Goal: Task Accomplishment & Management: Manage account settings

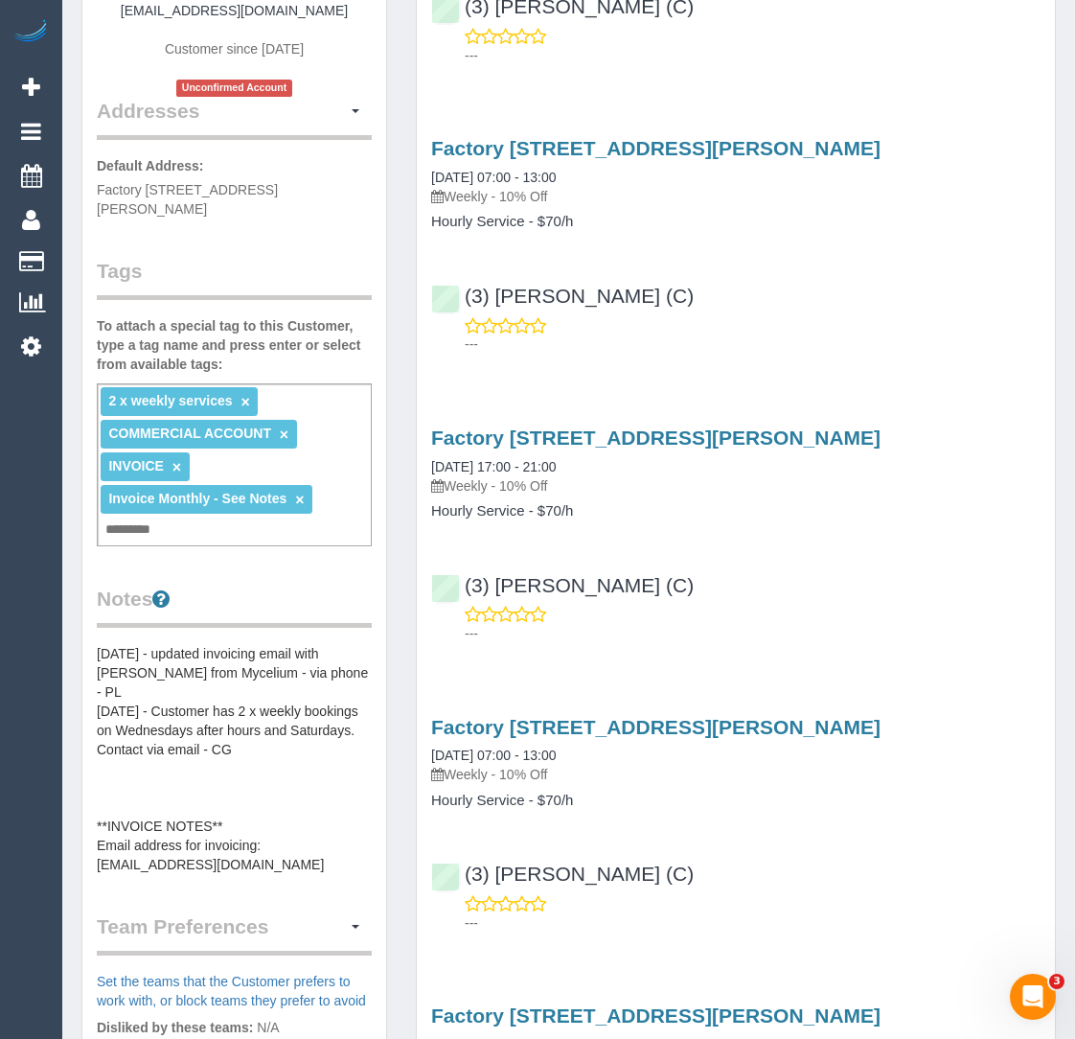
scroll to position [352, 0]
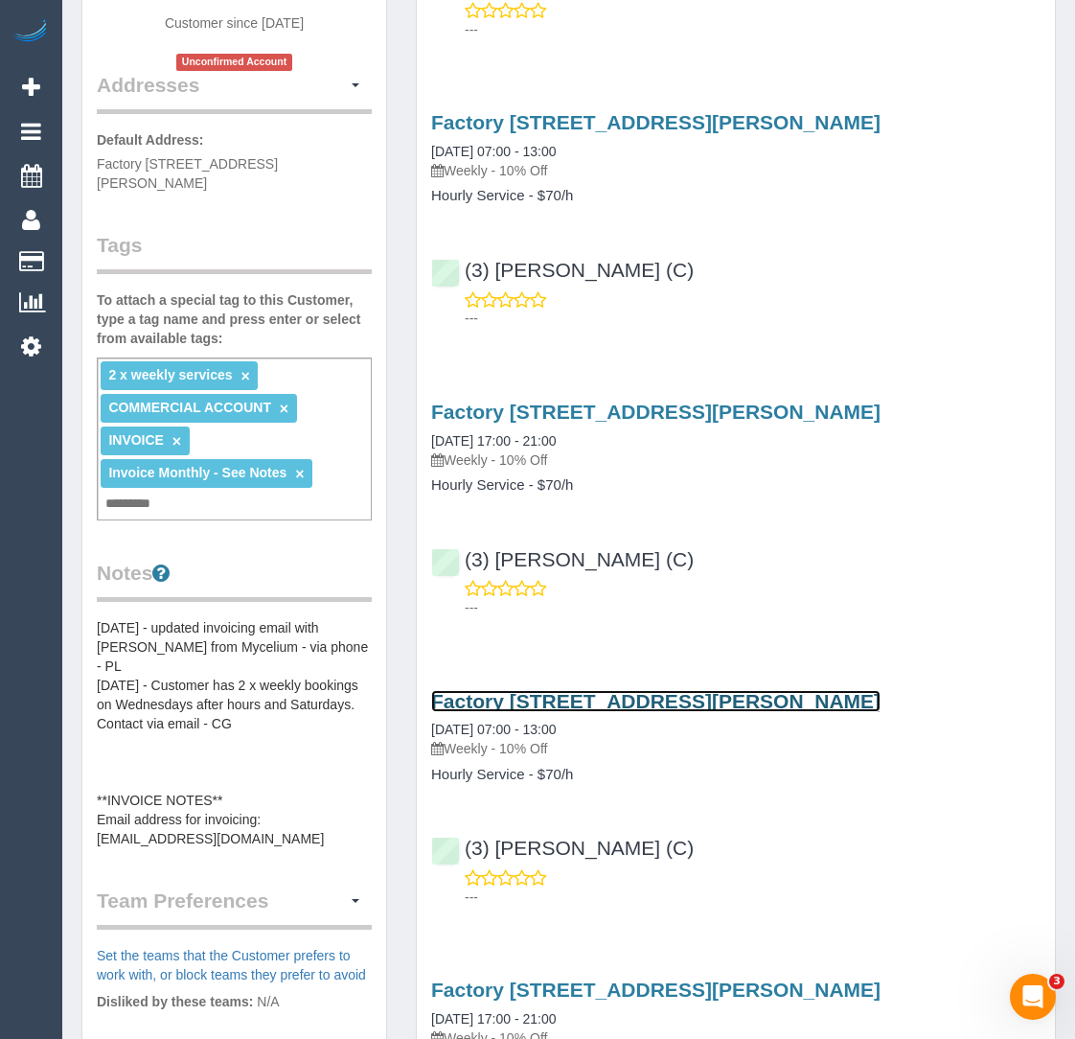
click at [493, 700] on link "Factory [STREET_ADDRESS][PERSON_NAME]" at bounding box center [655, 701] width 449 height 22
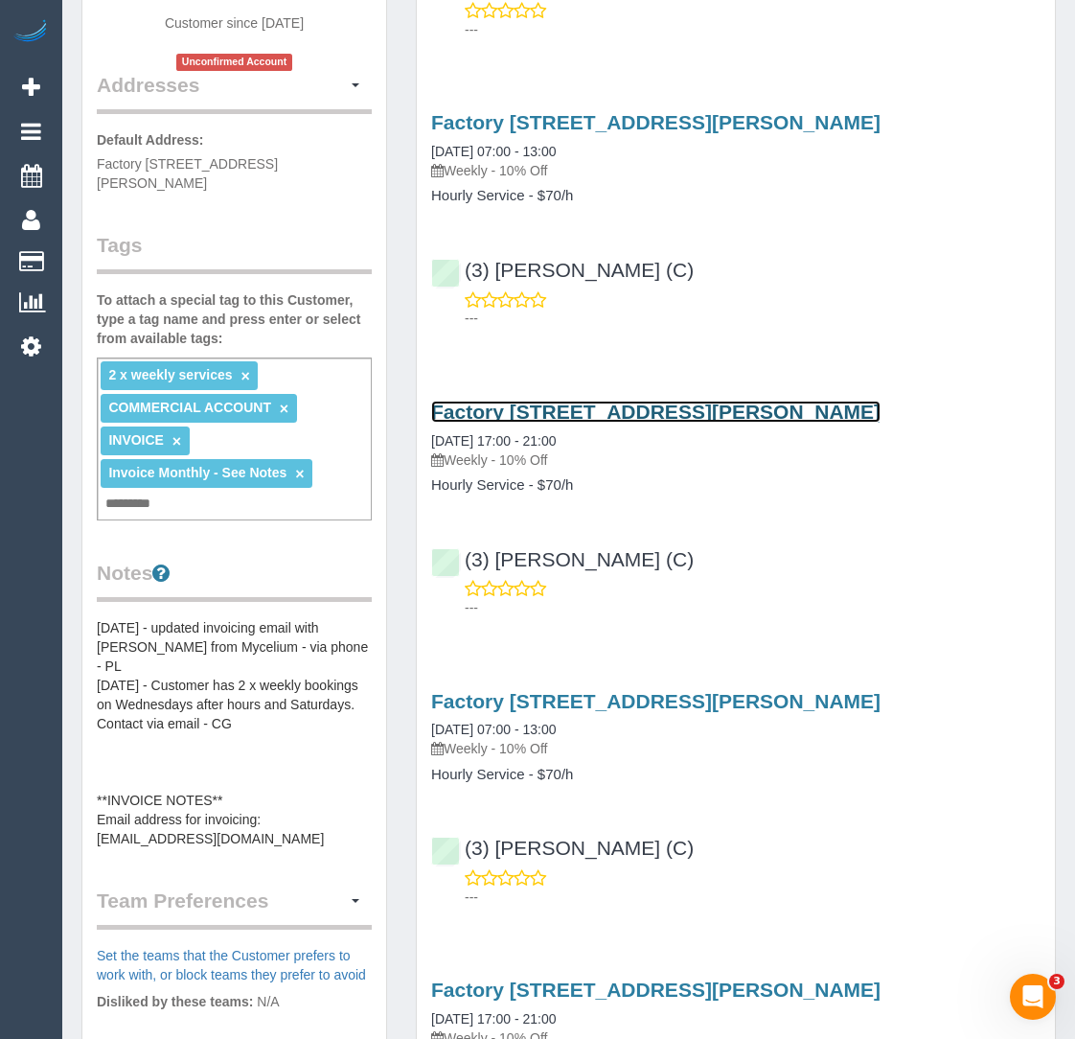
click at [511, 401] on link "Factory [STREET_ADDRESS][PERSON_NAME]" at bounding box center [655, 412] width 449 height 22
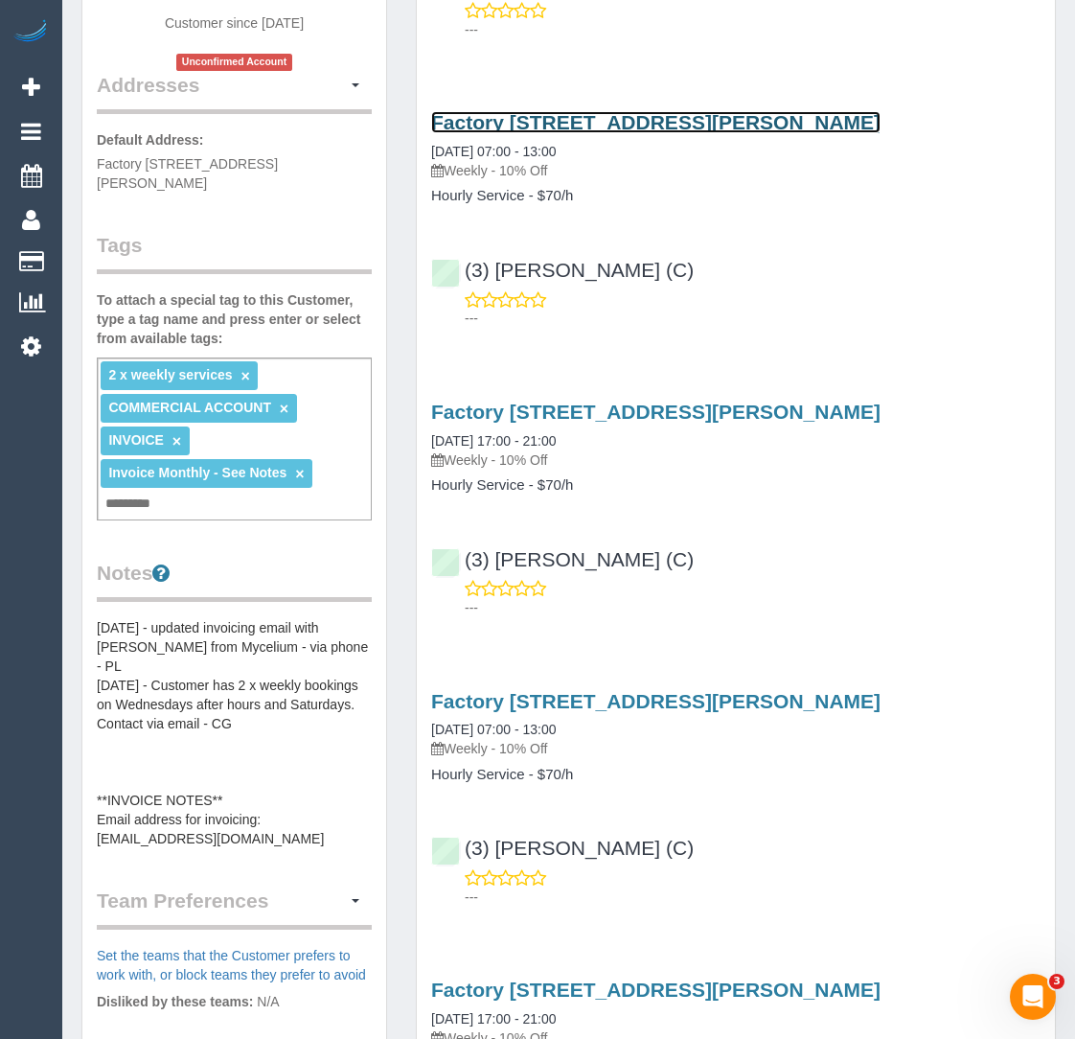
click at [493, 116] on link "Factory [STREET_ADDRESS][PERSON_NAME]" at bounding box center [655, 122] width 449 height 22
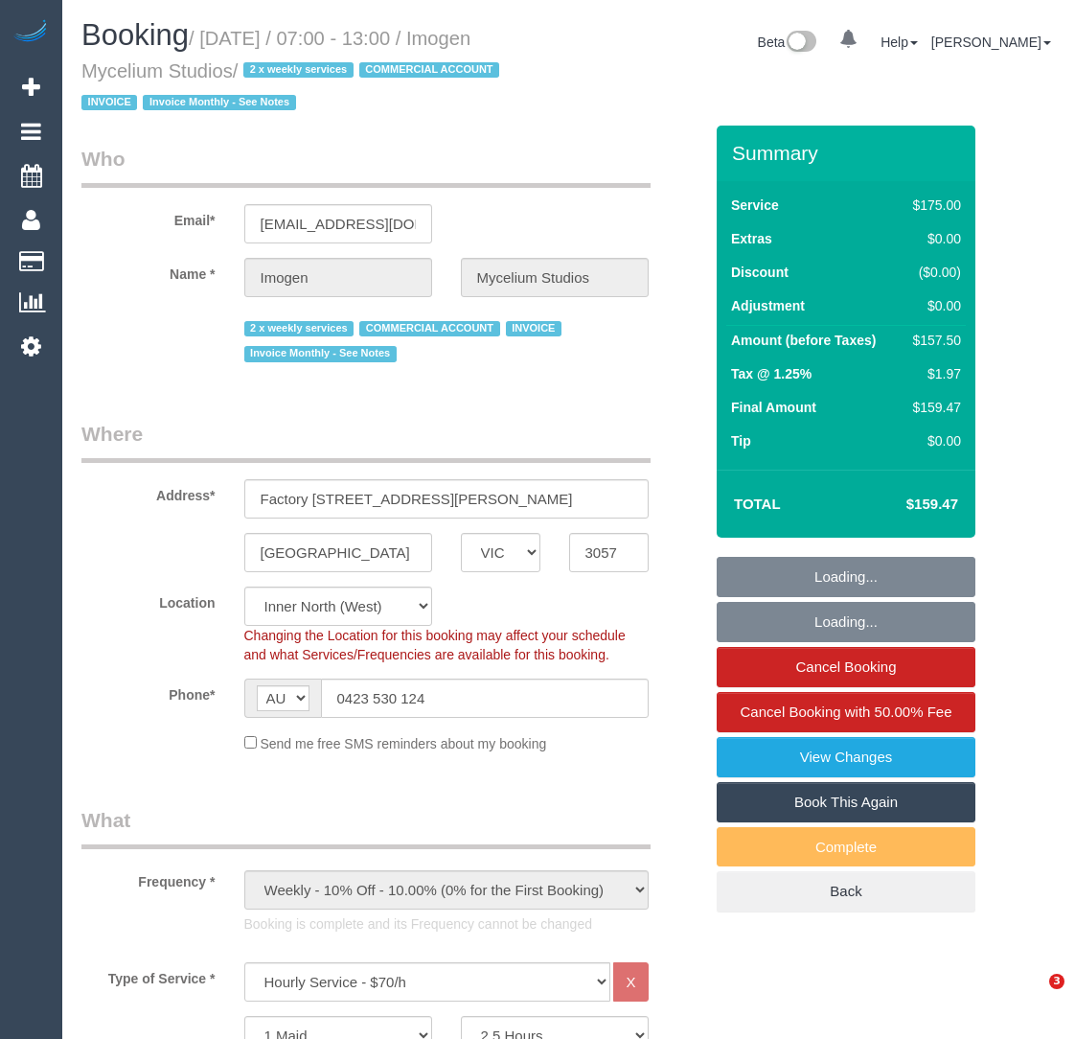
select select "VIC"
select select "150"
select select "number:28"
select select "number:17"
select select "number:19"
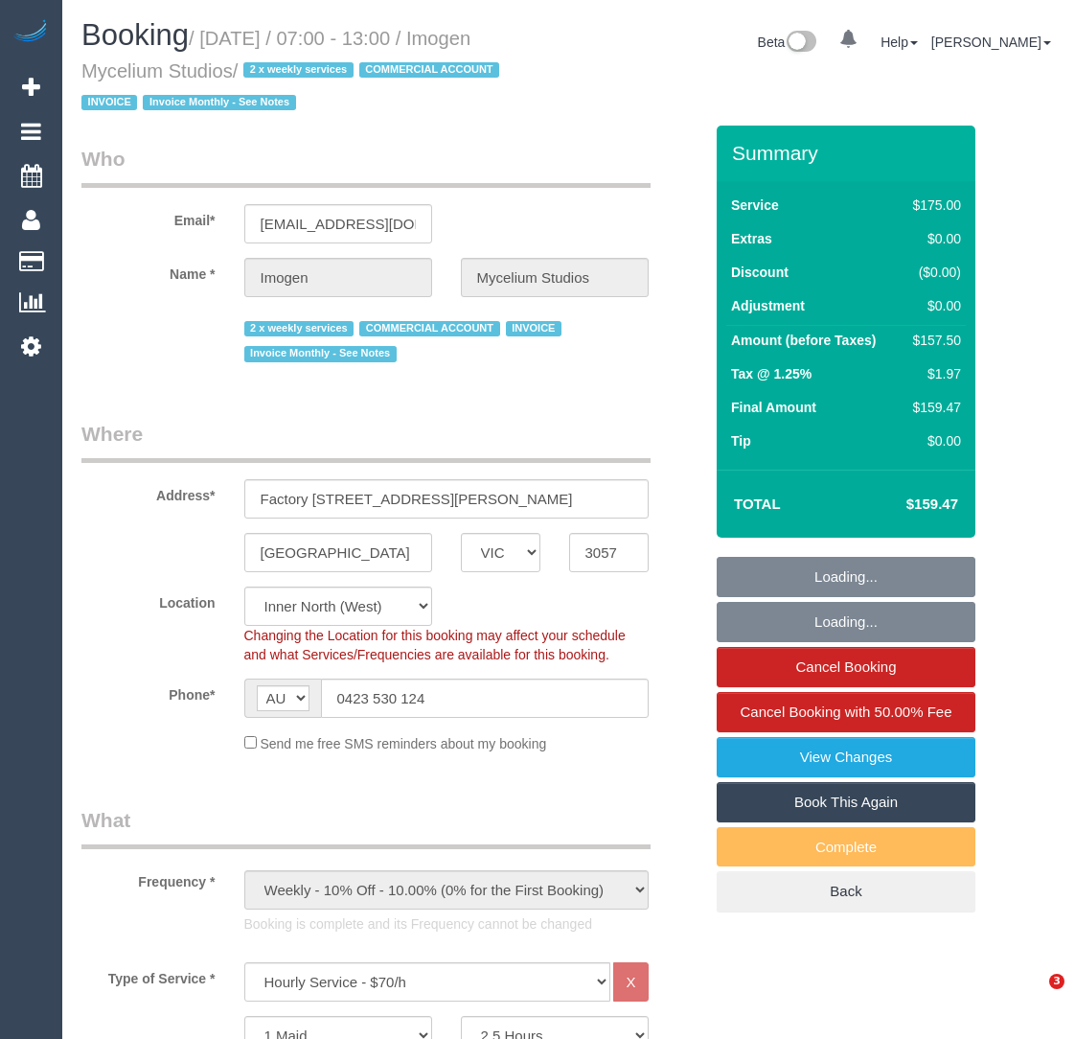
select select "number:24"
select select "number:35"
select select "object:859"
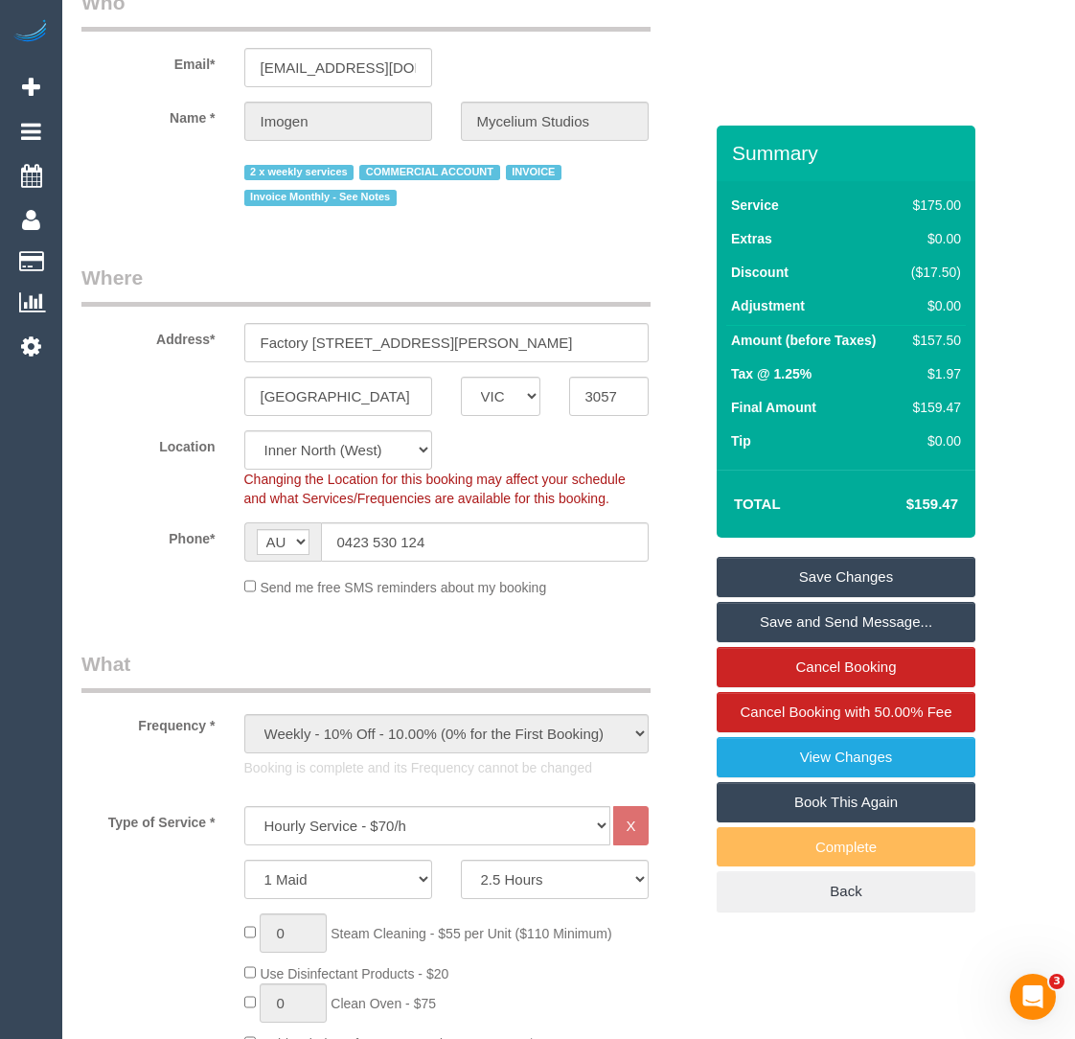
scroll to position [159, 0]
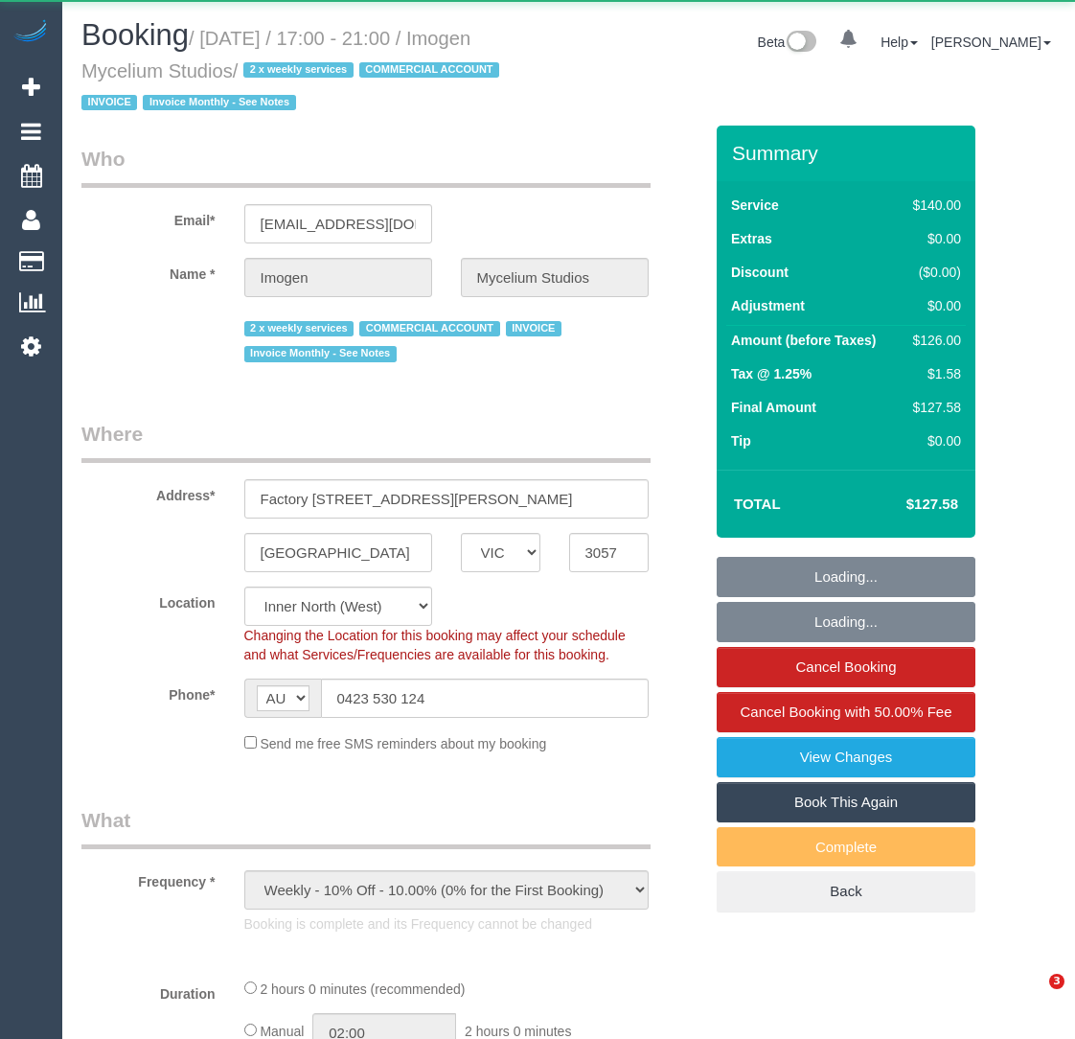
select select "VIC"
select select "object:859"
select select "number:28"
select select "number:17"
select select "number:19"
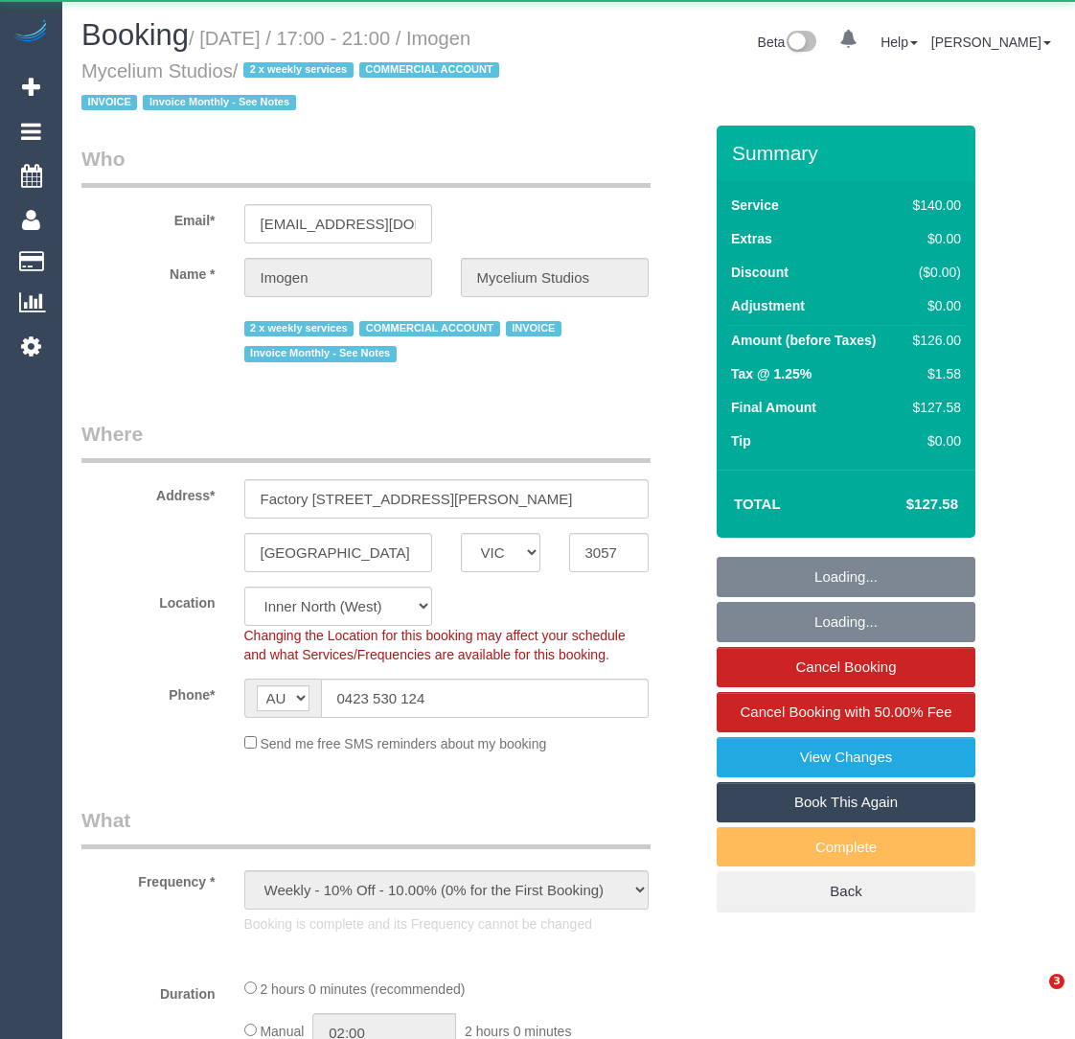
select select "number:25"
select select "number:35"
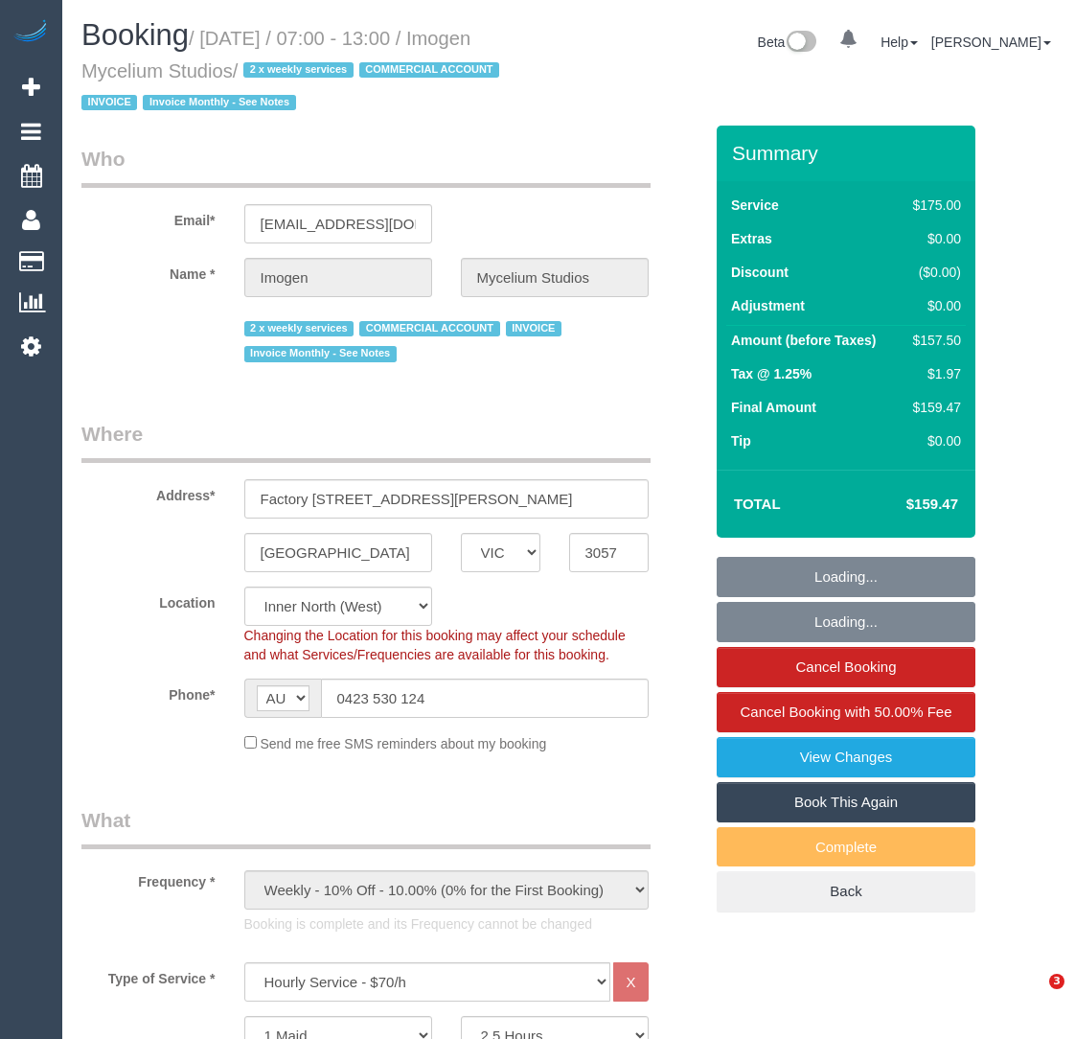
select select "VIC"
select select "150"
select select "number:28"
select select "number:17"
select select "number:19"
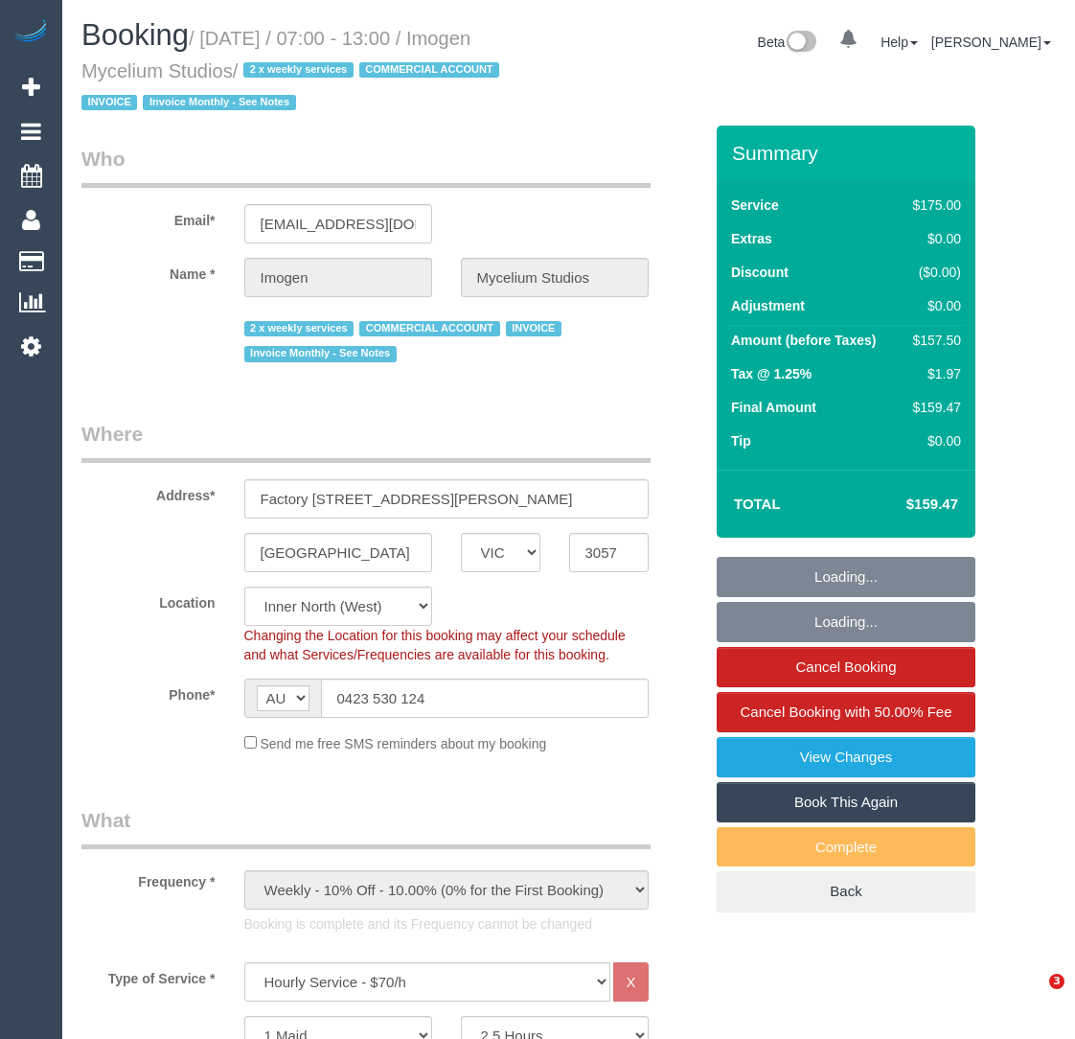
select select "number:24"
select select "number:35"
